Goal: Communication & Community: Answer question/provide support

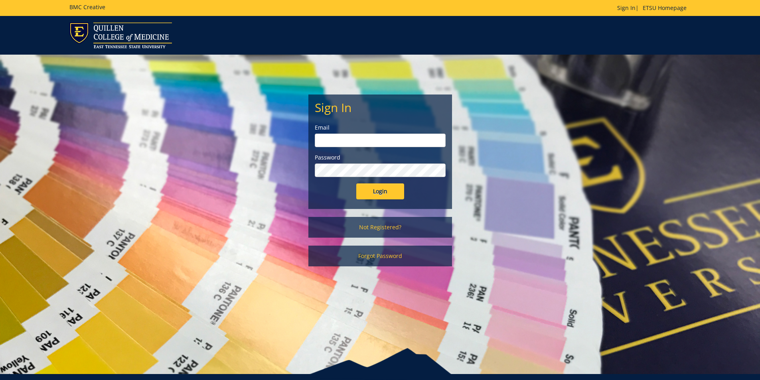
type input "[PERSON_NAME][EMAIL_ADDRESS][DOMAIN_NAME]"
click at [384, 194] on input "Login" at bounding box center [380, 191] width 48 height 16
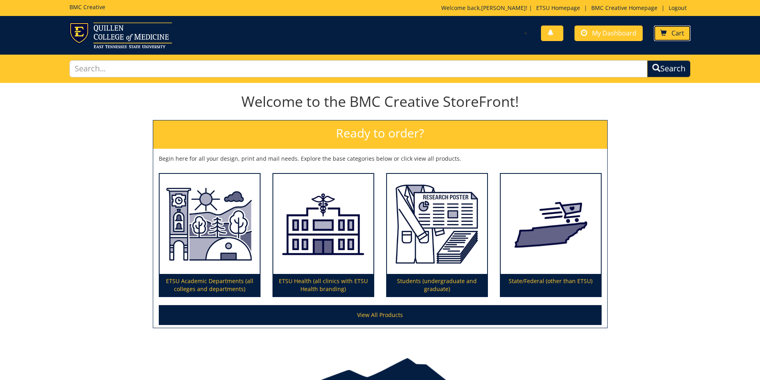
click at [671, 33] on link "Cart" at bounding box center [672, 34] width 37 height 16
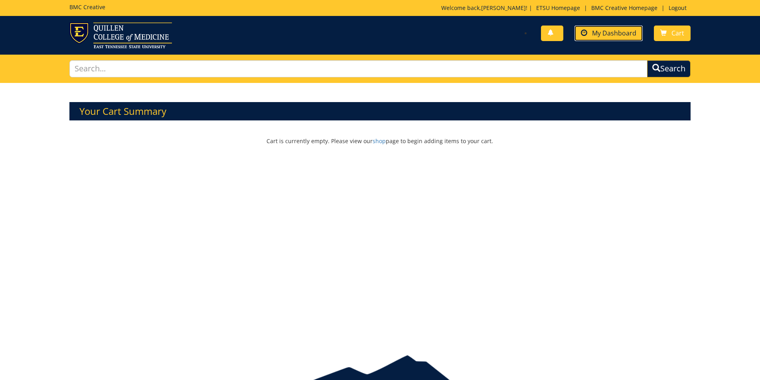
click at [630, 37] on span "My Dashboard" at bounding box center [614, 33] width 44 height 9
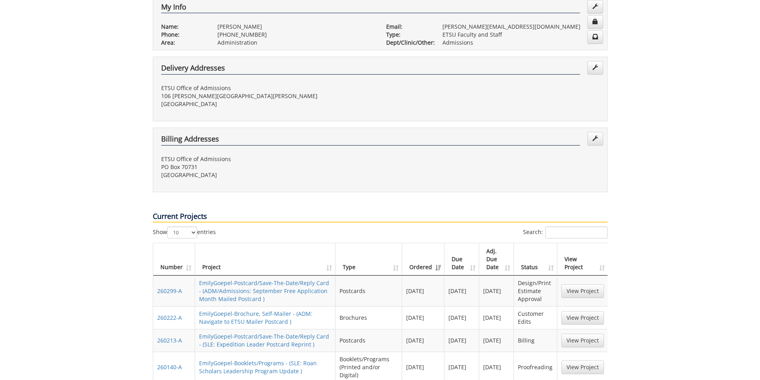
scroll to position [279, 0]
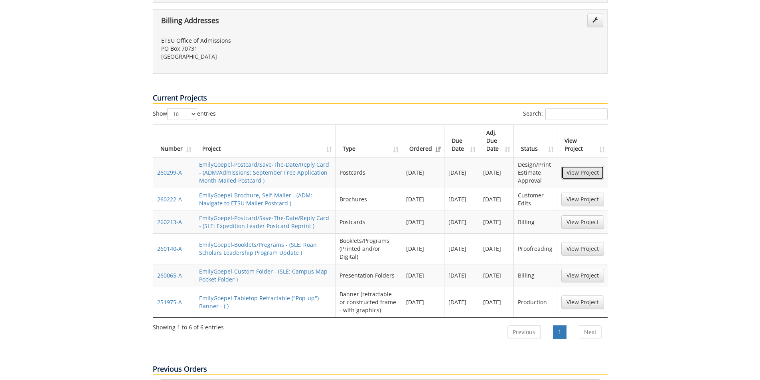
click at [589, 166] on link "View Project" at bounding box center [582, 173] width 43 height 14
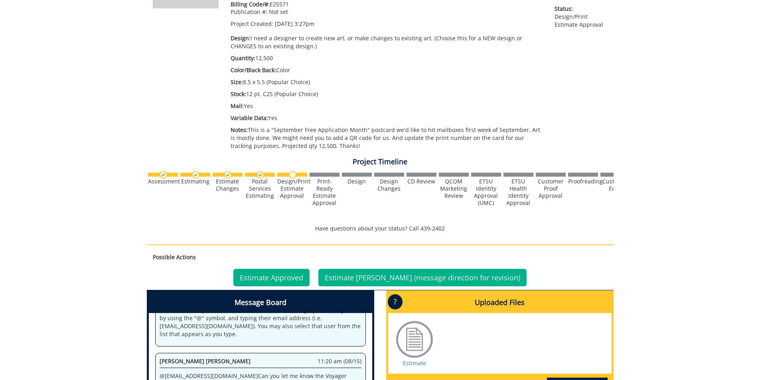
scroll to position [279, 0]
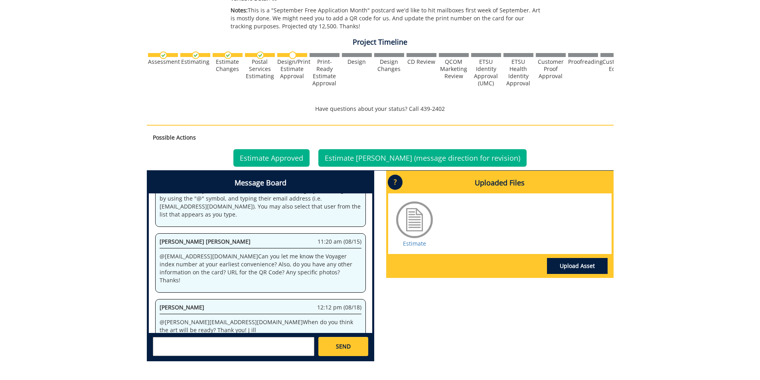
click at [280, 346] on textarea at bounding box center [234, 346] width 162 height 19
click at [400, 156] on link "Estimate Denied (message direction for revision)" at bounding box center [422, 158] width 208 height 18
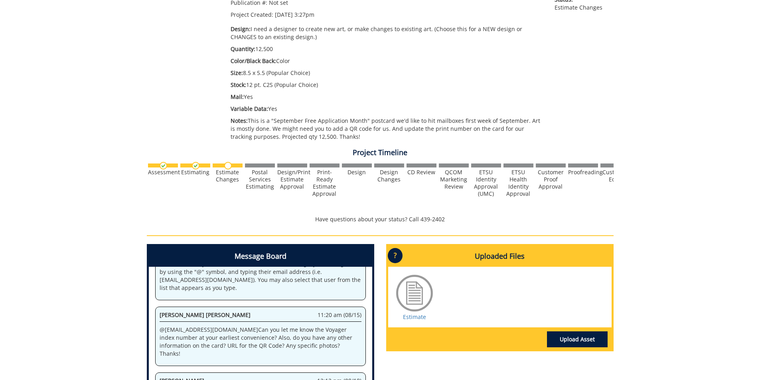
scroll to position [239, 0]
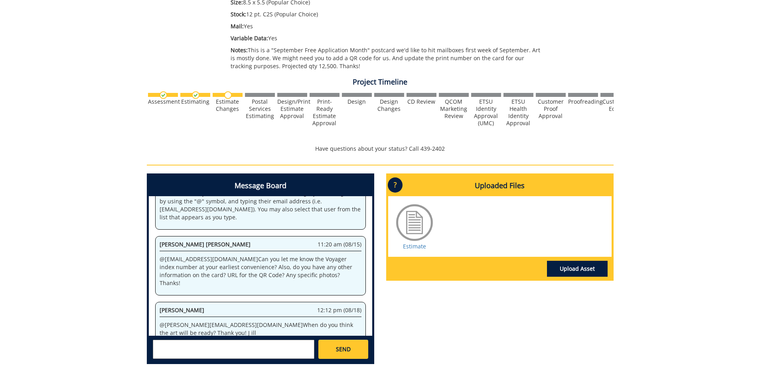
click at [272, 342] on textarea at bounding box center [234, 349] width 162 height 19
drag, startPoint x: 202, startPoint y: 351, endPoint x: 255, endPoint y: 350, distance: 52.7
click at [255, 350] on textarea "@[EMAIL_ADDRESS][DOMAIN_NAME] @[EMAIL_ADDRESS][DOMAIN_NAME] Can y'all quote at …" at bounding box center [234, 349] width 162 height 19
type textarea "@[EMAIL_ADDRESS][DOMAIN_NAME] @[EMAIL_ADDRESS][DOMAIN_NAME] Can y'all quote at …"
click at [340, 351] on span "SEND" at bounding box center [343, 349] width 15 height 8
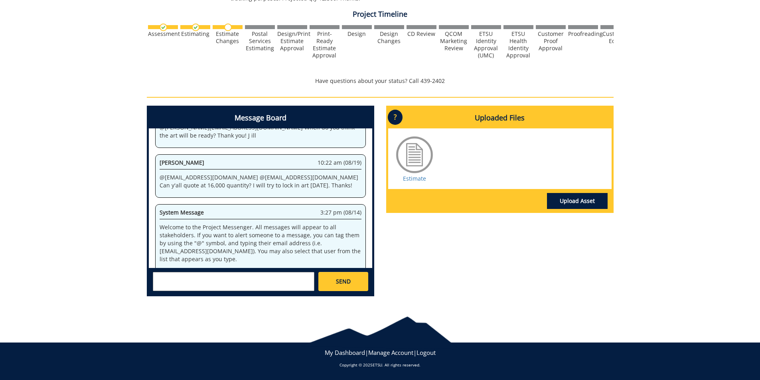
scroll to position [42969, 0]
